Goal: Task Accomplishment & Management: Manage account settings

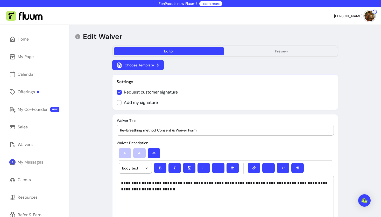
select select "*"
select select "****"
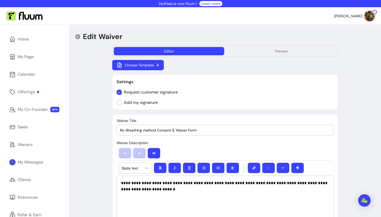
select select "****"
select select "*"
select select "**********"
select select "*"
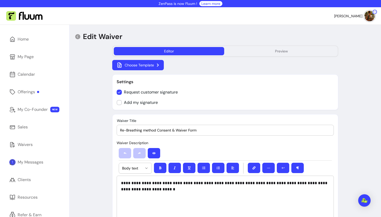
select select "****"
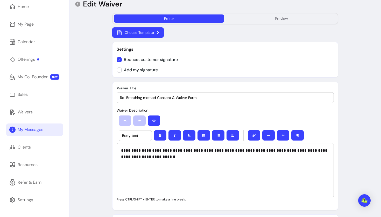
scroll to position [33, 0]
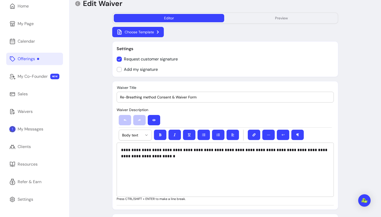
click at [25, 62] on link "Offerings" at bounding box center [34, 59] width 57 height 12
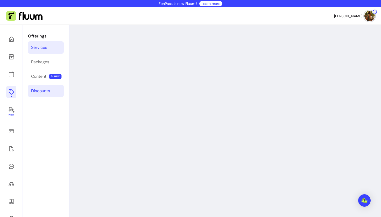
click at [40, 92] on div "Discounts" at bounding box center [40, 91] width 19 height 6
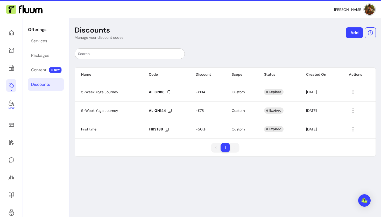
scroll to position [7, 0]
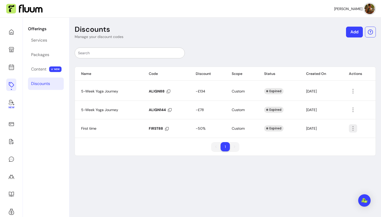
click at [352, 131] on icon "button" at bounding box center [353, 129] width 6 height 6
click at [325, 150] on span "Delete" at bounding box center [334, 149] width 38 height 5
click at [354, 110] on icon "button" at bounding box center [353, 110] width 6 height 6
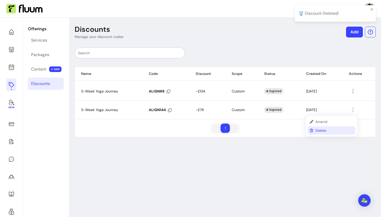
click at [324, 131] on span "Delete" at bounding box center [334, 130] width 38 height 5
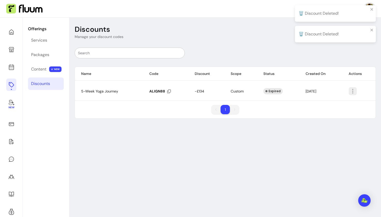
click at [353, 89] on icon "button" at bounding box center [379, 97] width 85 height 71
click at [316, 113] on span "Delete" at bounding box center [334, 112] width 38 height 5
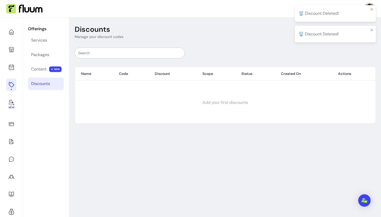
click at [118, 54] on input "text" at bounding box center [129, 52] width 103 height 5
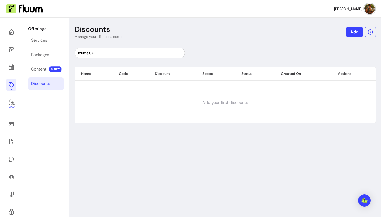
type input "mums100"
click at [350, 33] on link "Add" at bounding box center [354, 32] width 17 height 11
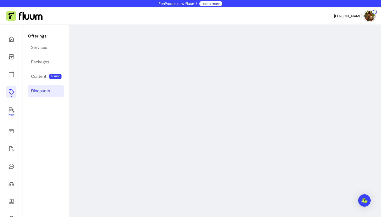
select select "****"
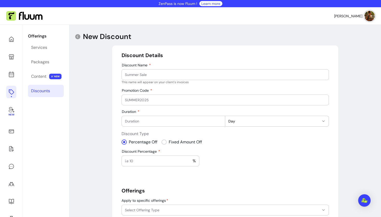
click at [140, 76] on input "Discount Name" at bounding box center [225, 74] width 200 height 5
type input "m"
type input "MUMS100"
click at [157, 102] on input "Promotion Code" at bounding box center [225, 100] width 200 height 5
type input "MUMS100"
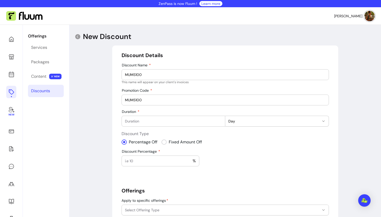
click at [152, 123] on input "Duration" at bounding box center [173, 121] width 97 height 5
click at [240, 125] on button "Day" at bounding box center [276, 121] width 103 height 10
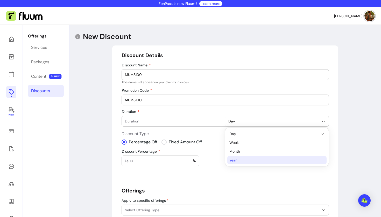
click at [237, 160] on span "Year" at bounding box center [274, 160] width 90 height 5
select select "*****"
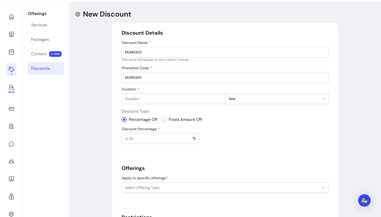
scroll to position [23, 0]
click at [178, 139] on input "Discount Percentage" at bounding box center [159, 138] width 68 height 5
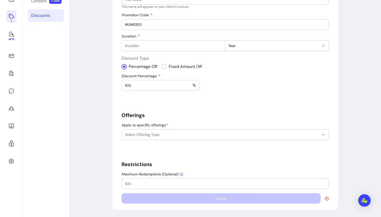
scroll to position [76, 0]
type input "100"
click at [210, 135] on span "Select Offering Type" at bounding box center [222, 134] width 194 height 5
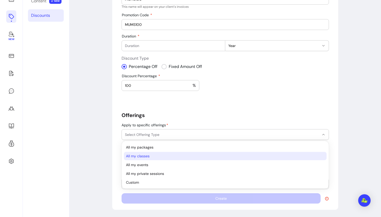
click at [151, 156] on span "All my classes" at bounding box center [222, 156] width 193 height 5
select select "*******"
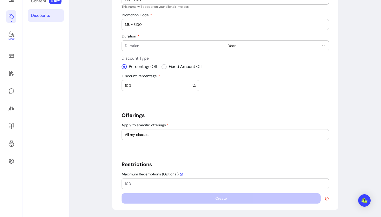
click at [207, 115] on h5 "Offerings" at bounding box center [224, 115] width 207 height 7
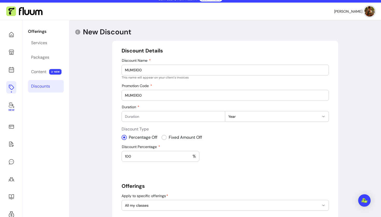
scroll to position [6, 0]
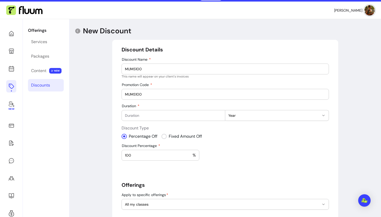
click at [169, 117] on input "Duration" at bounding box center [173, 115] width 97 height 5
type input "1"
click at [230, 149] on div "**********" at bounding box center [224, 160] width 207 height 228
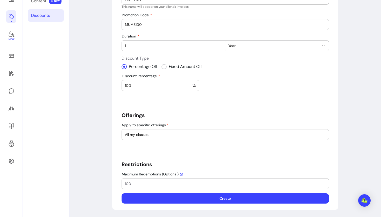
scroll to position [76, 0]
click at [220, 202] on button "Create" at bounding box center [224, 199] width 207 height 10
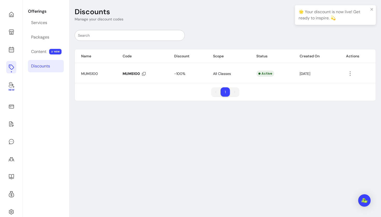
click at [141, 74] on div "MUMS100" at bounding box center [133, 73] width 23 height 5
